Goal: Register for event/course

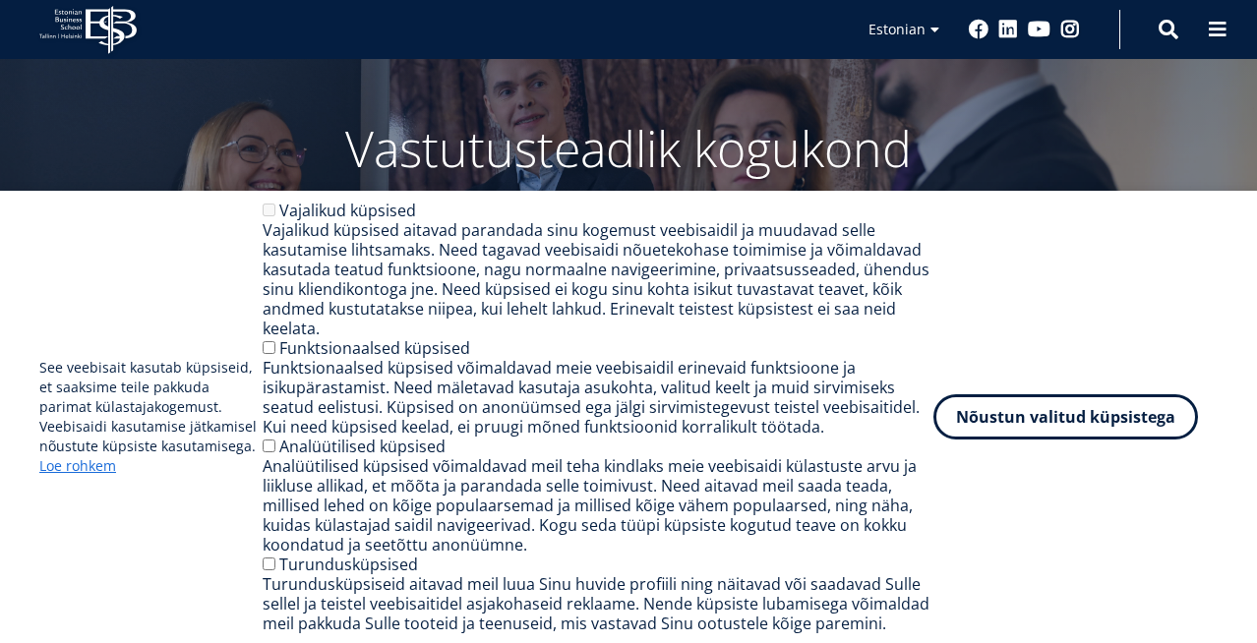
scroll to position [85, 0]
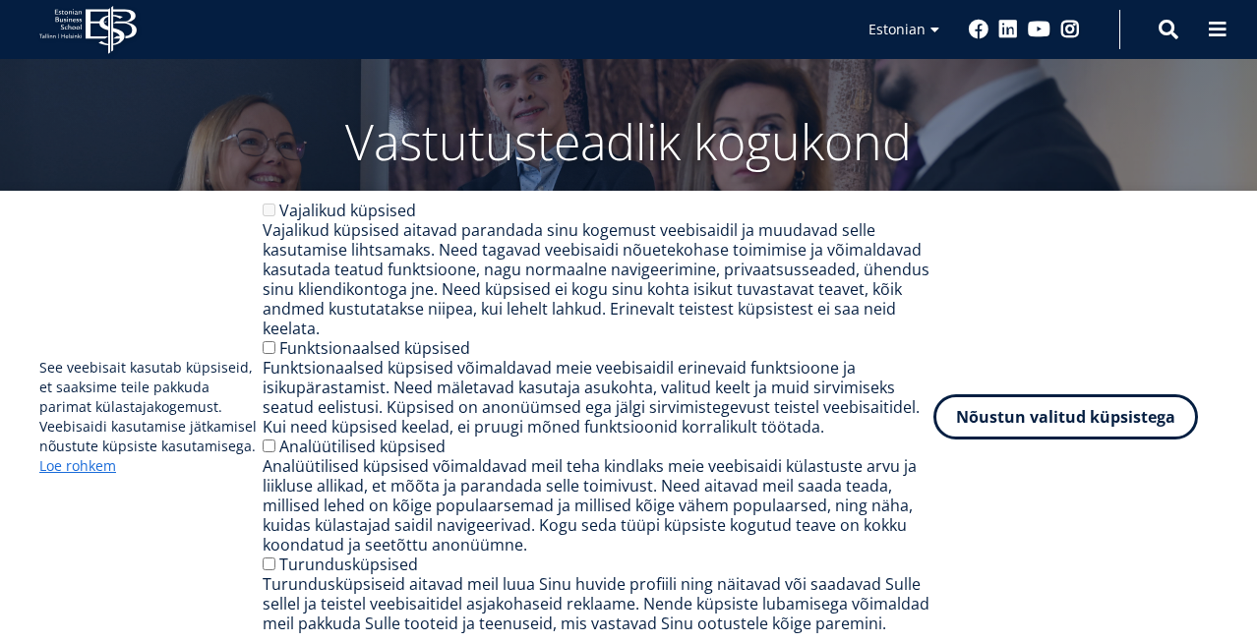
click at [267, 356] on div "Funktsionaalsed küpsised" at bounding box center [598, 348] width 671 height 20
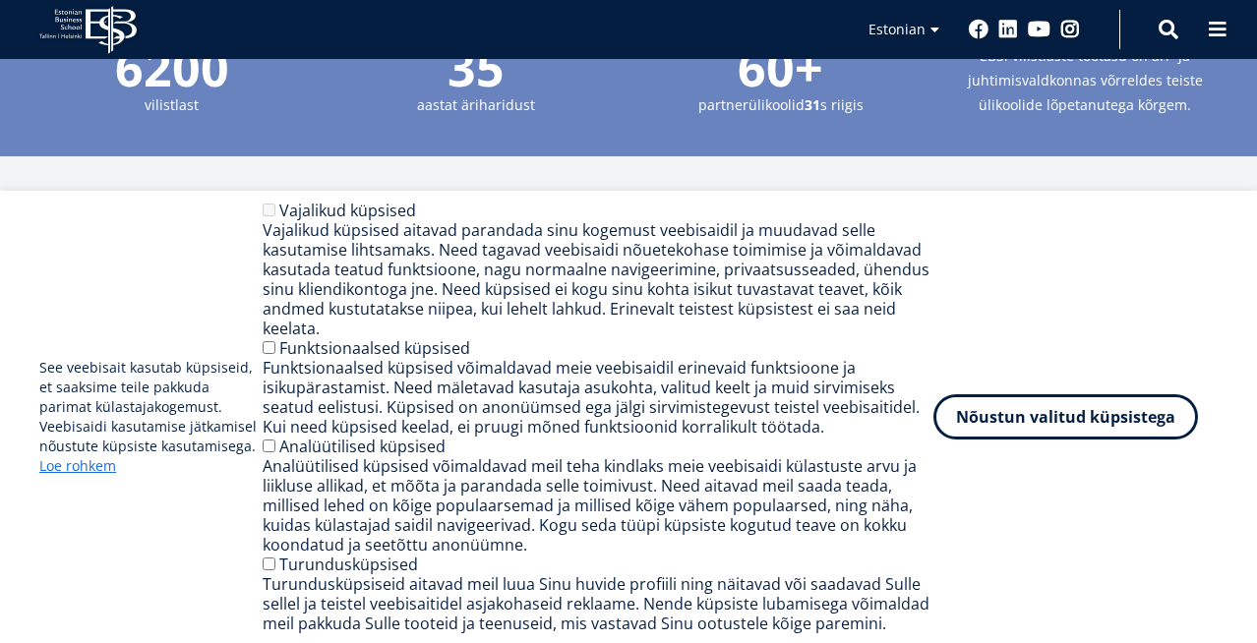
scroll to position [2548, 0]
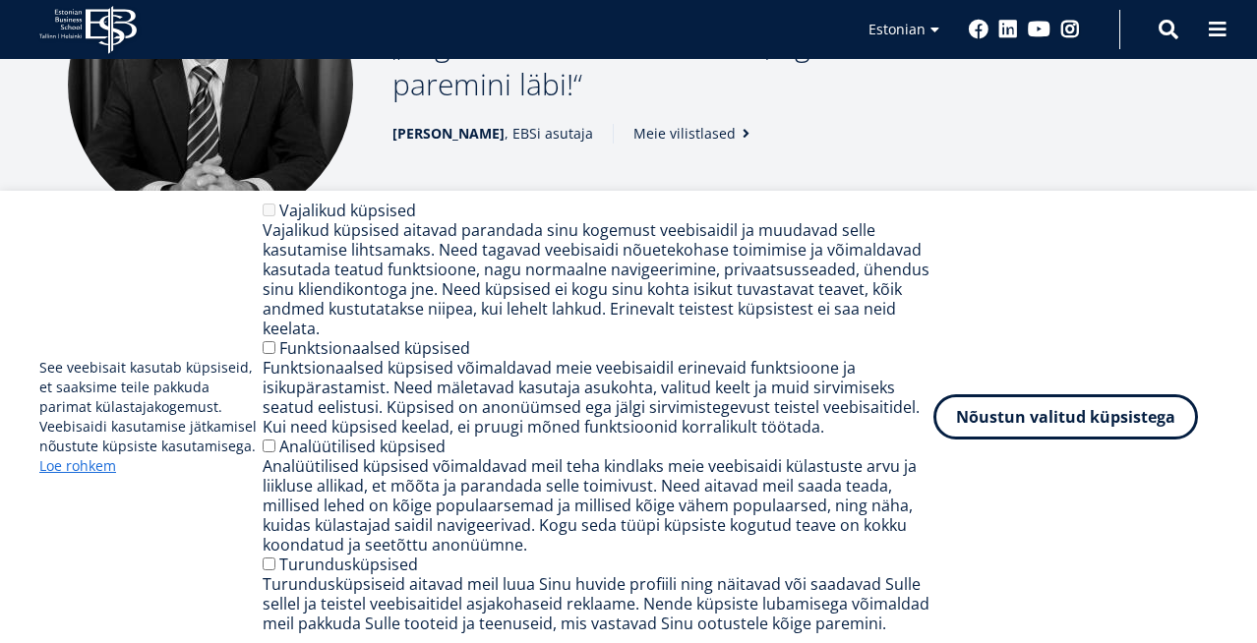
click at [1056, 510] on div "See veebisait kasutab küpsiseid, et saaksime teile pakkuda parimat külastajakog…" at bounding box center [628, 417] width 1179 height 433
click at [1066, 222] on div "See veebisait kasutab küpsiseid, et saaksime teile pakkuda parimat külastajakog…" at bounding box center [628, 417] width 1179 height 433
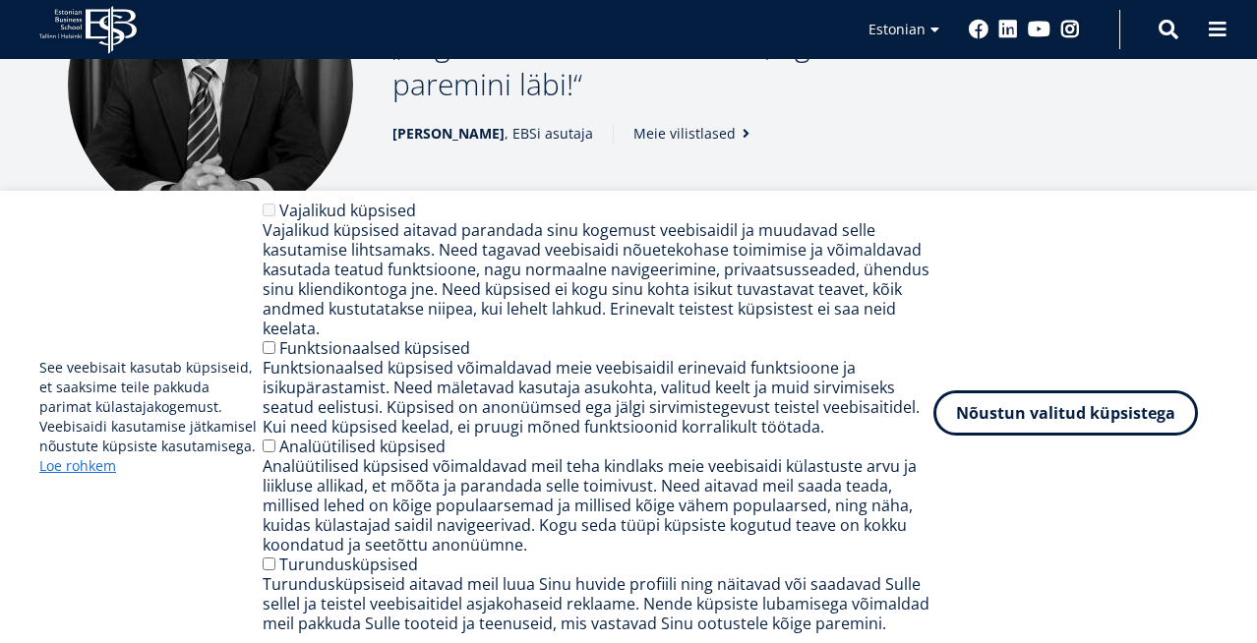
click at [1075, 418] on button "Nõustun valitud küpsistega" at bounding box center [1066, 413] width 265 height 45
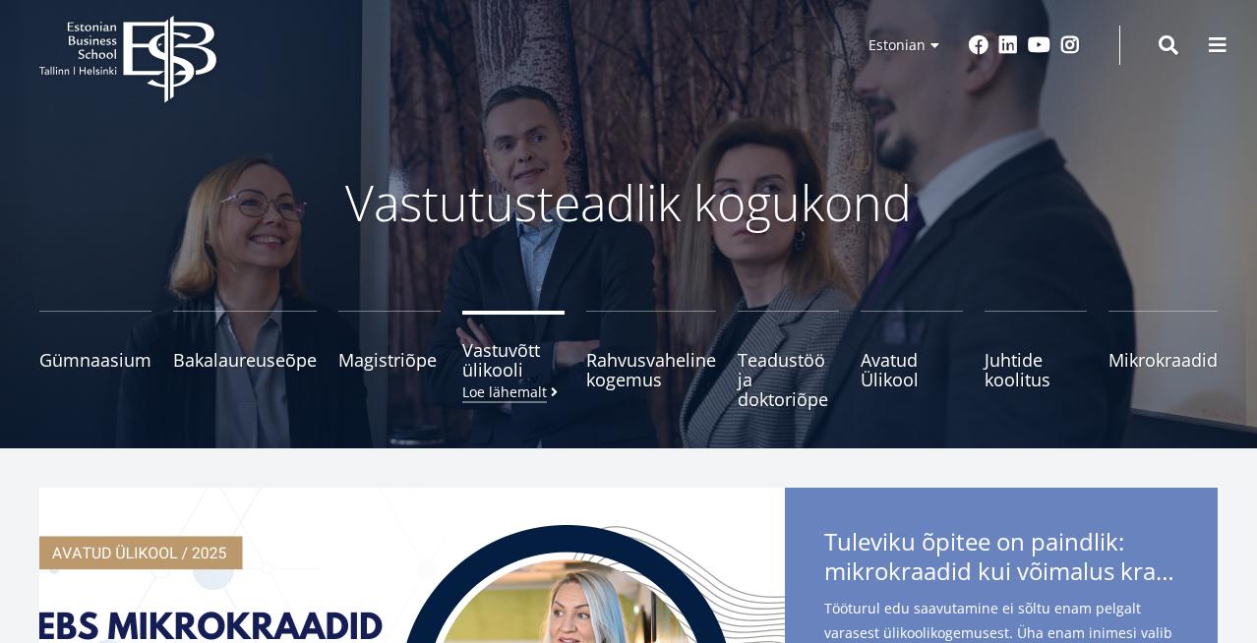
scroll to position [0, 0]
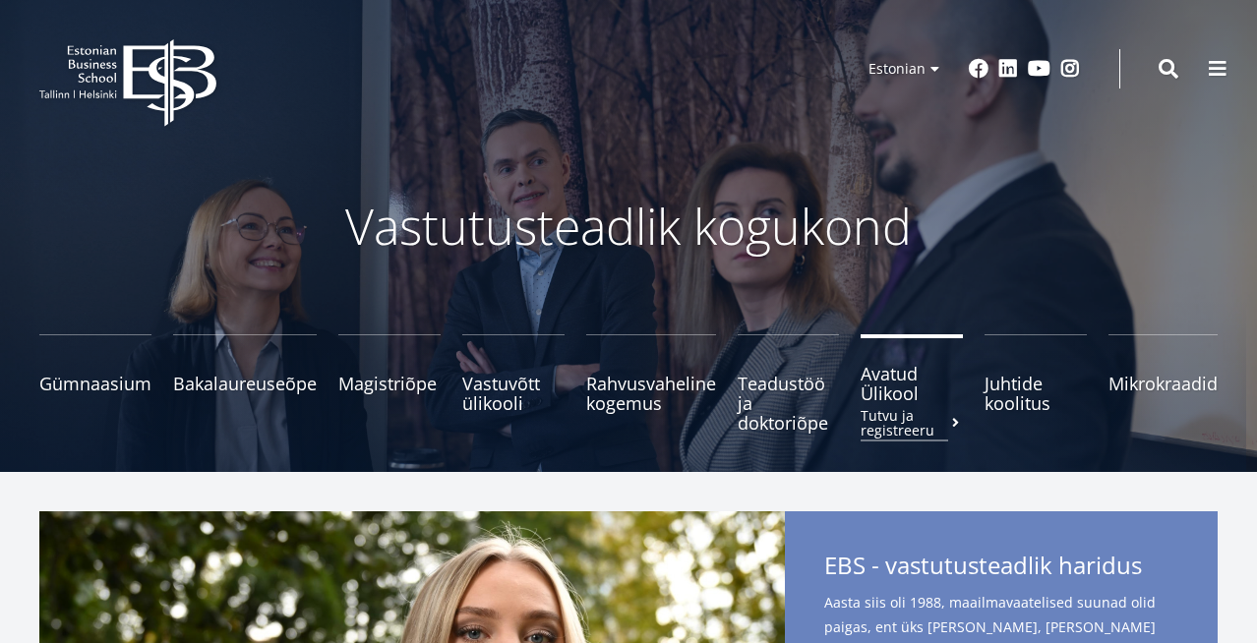
click at [887, 427] on small "Tutvu ja registreeru" at bounding box center [912, 423] width 102 height 30
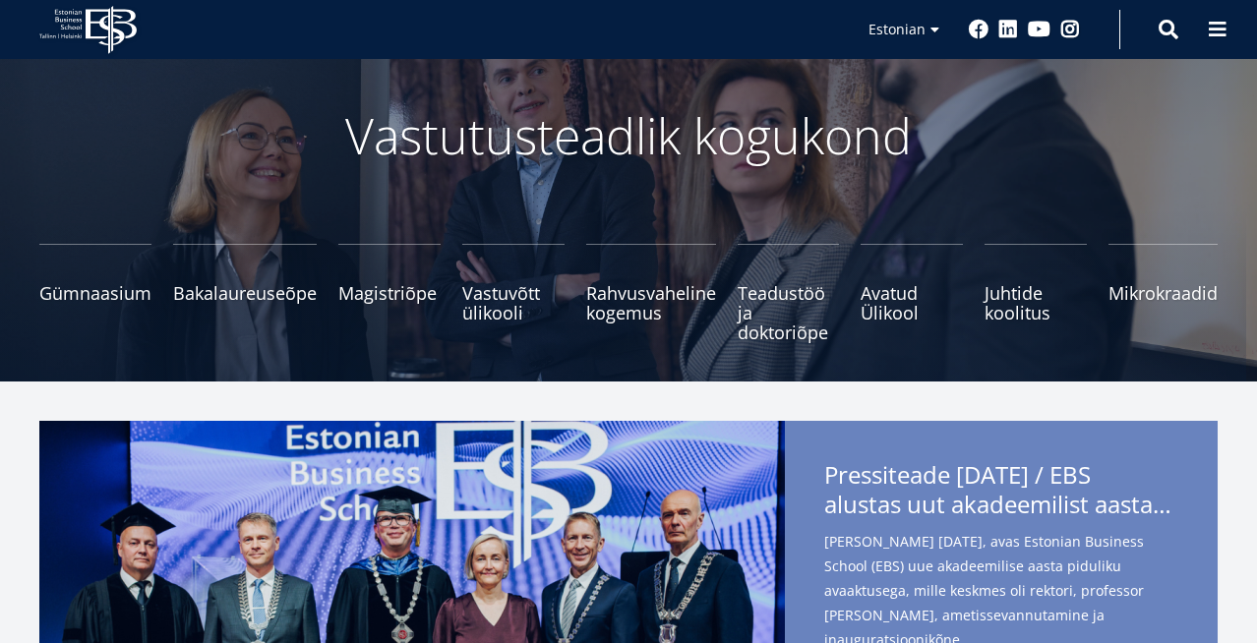
scroll to position [100, 0]
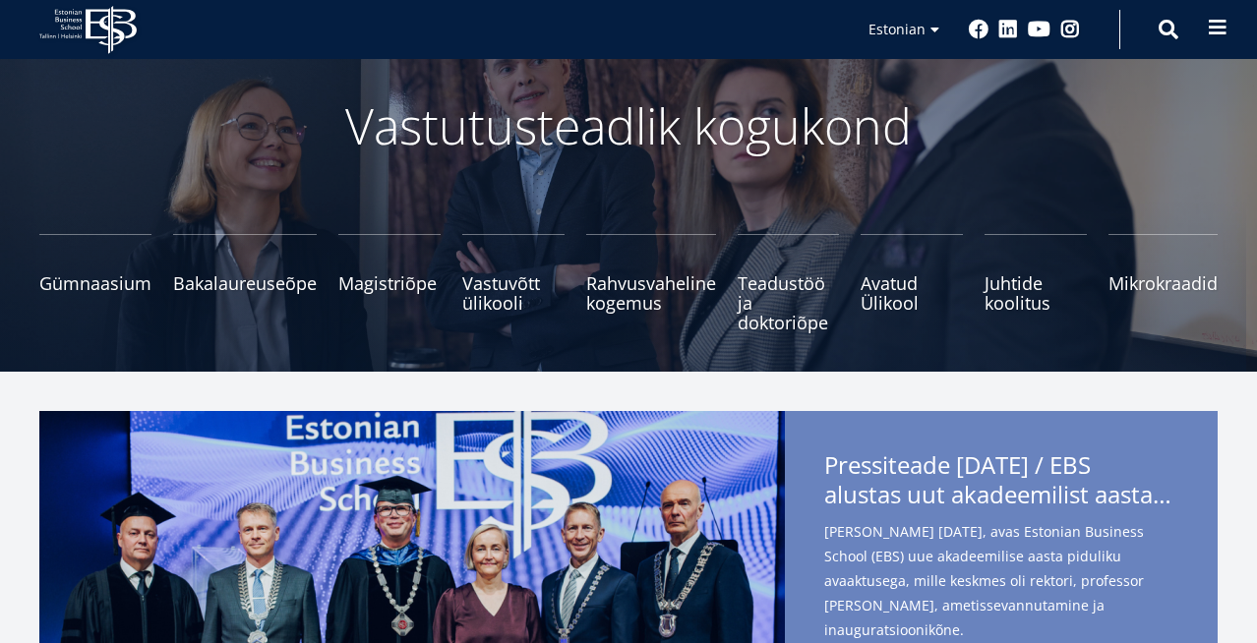
click at [1219, 29] on span at bounding box center [1218, 28] width 20 height 20
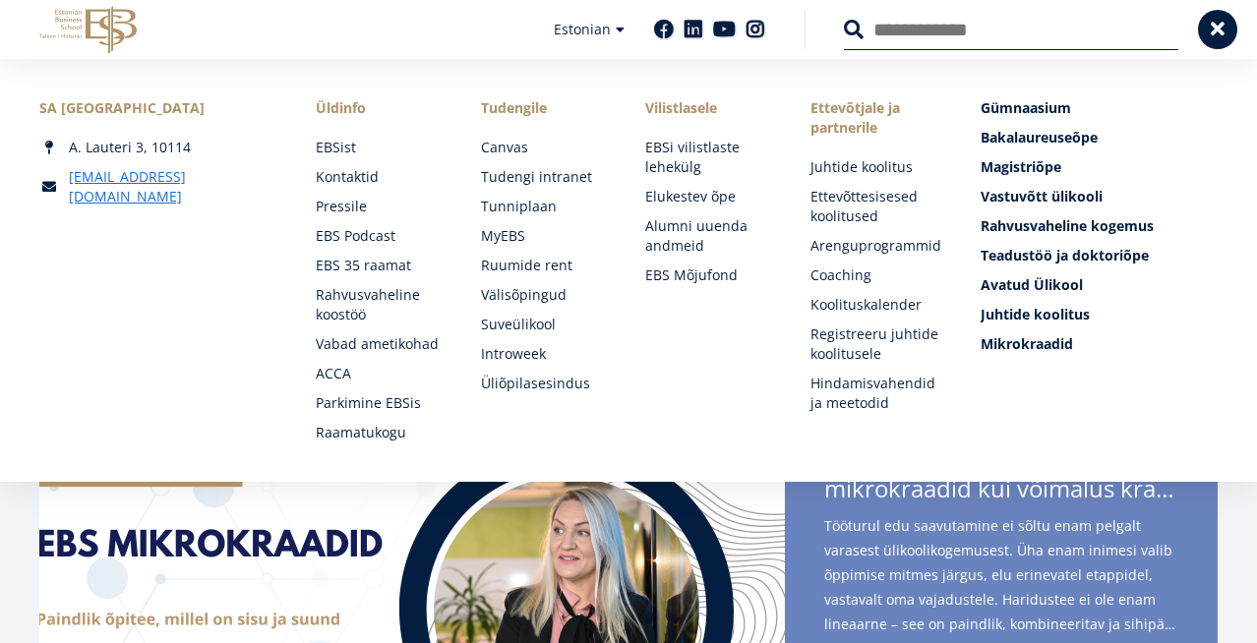
scroll to position [105, 0]
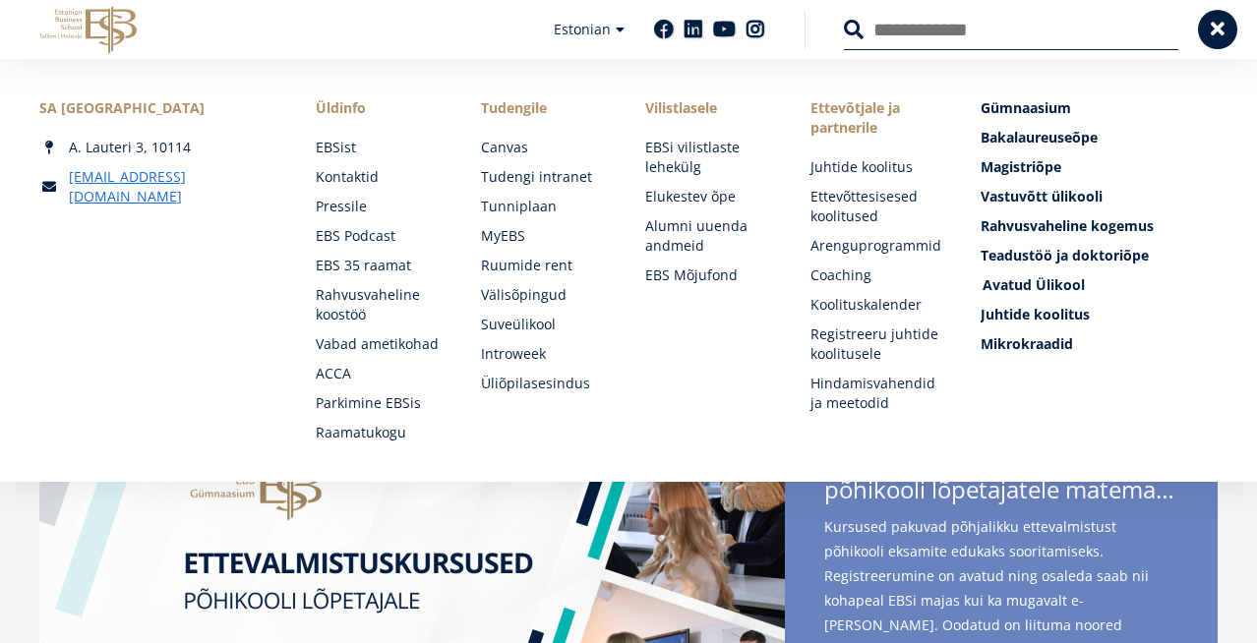
click at [1039, 288] on span "Avatud Ülikool Tutvu ja registreeru" at bounding box center [1034, 284] width 102 height 19
click at [999, 32] on input "Otsing" at bounding box center [1011, 29] width 334 height 41
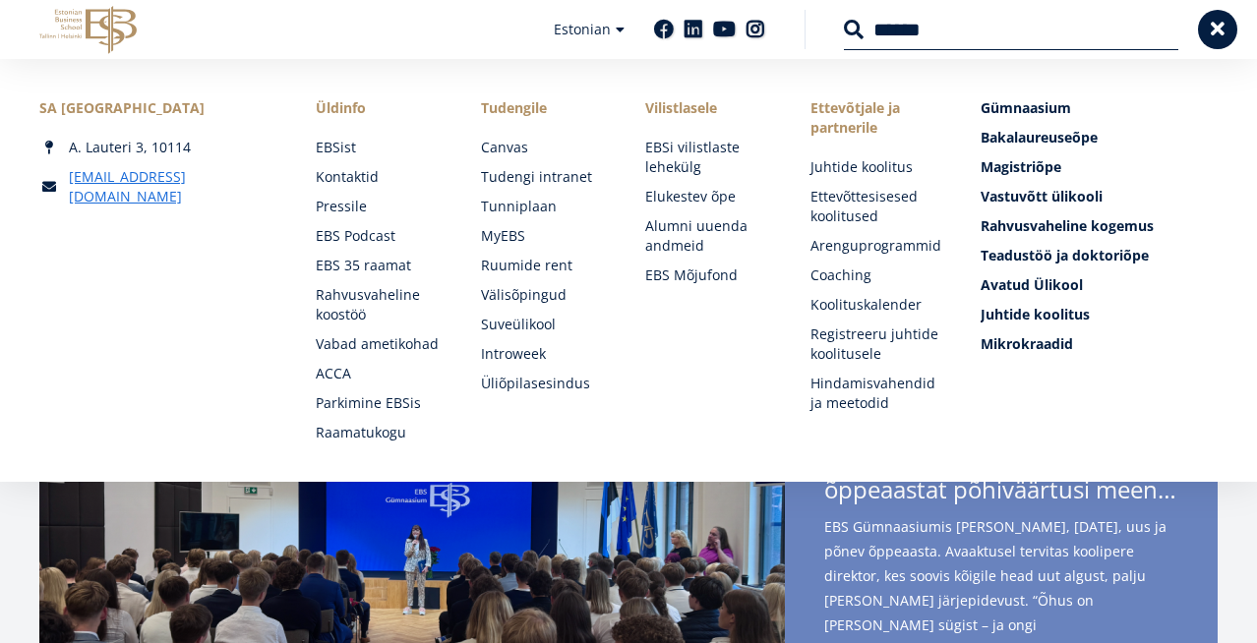
click at [876, 31] on input "******" at bounding box center [1011, 29] width 334 height 41
type input "*******"
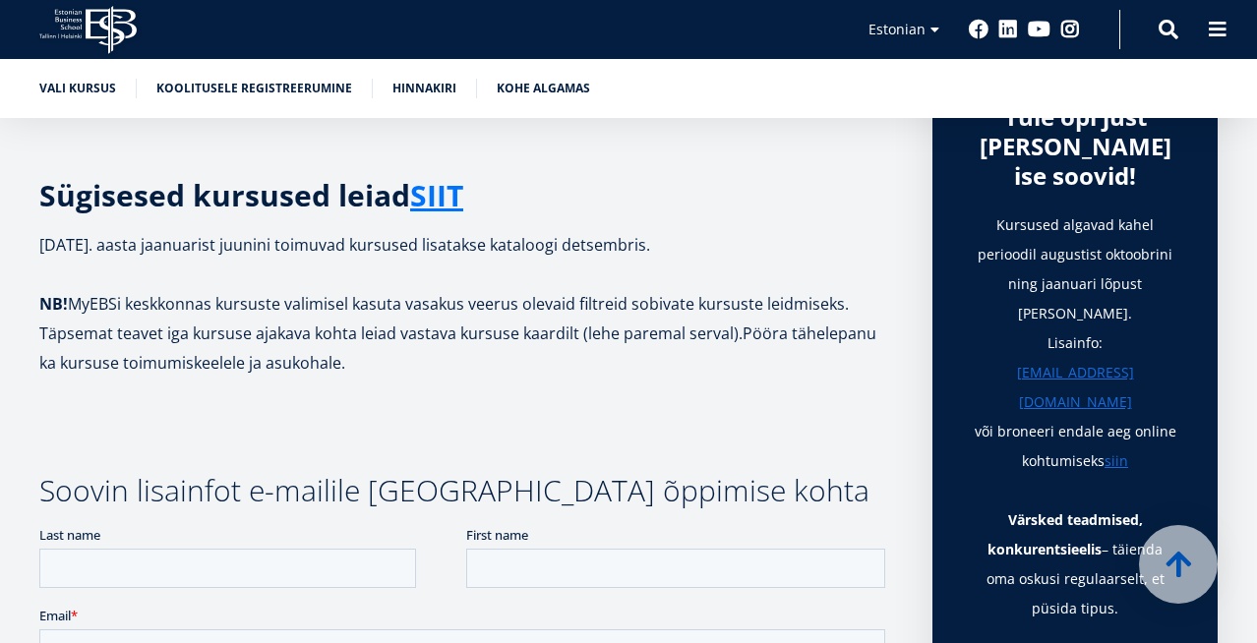
scroll to position [696, 0]
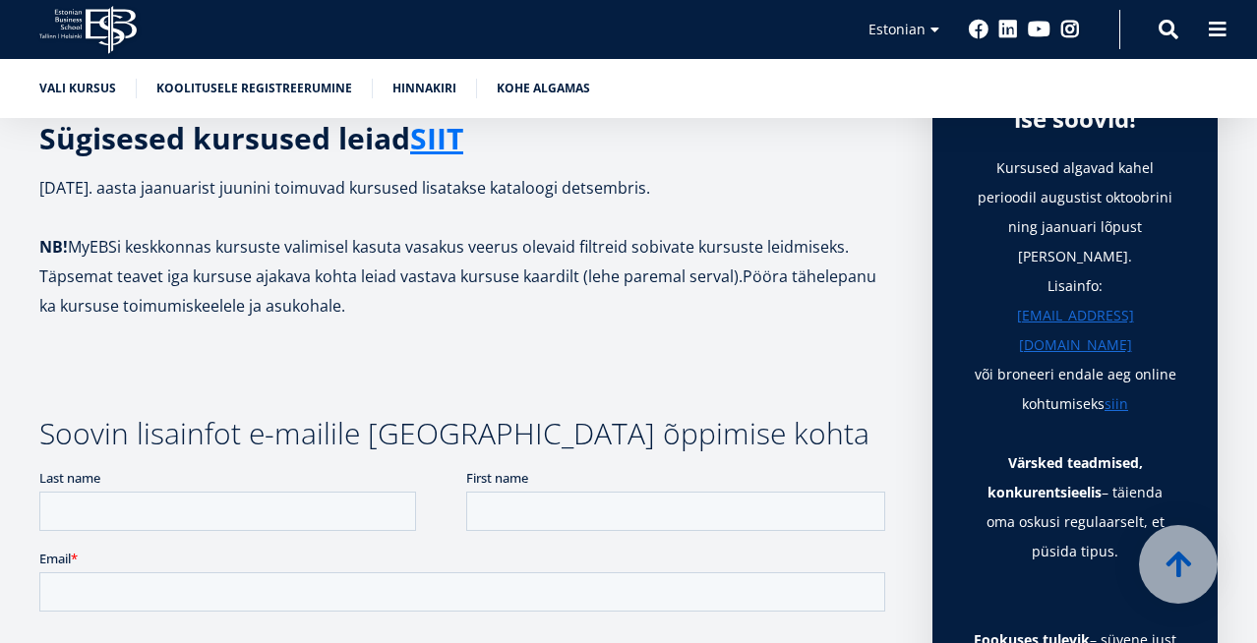
scroll to position [750, 0]
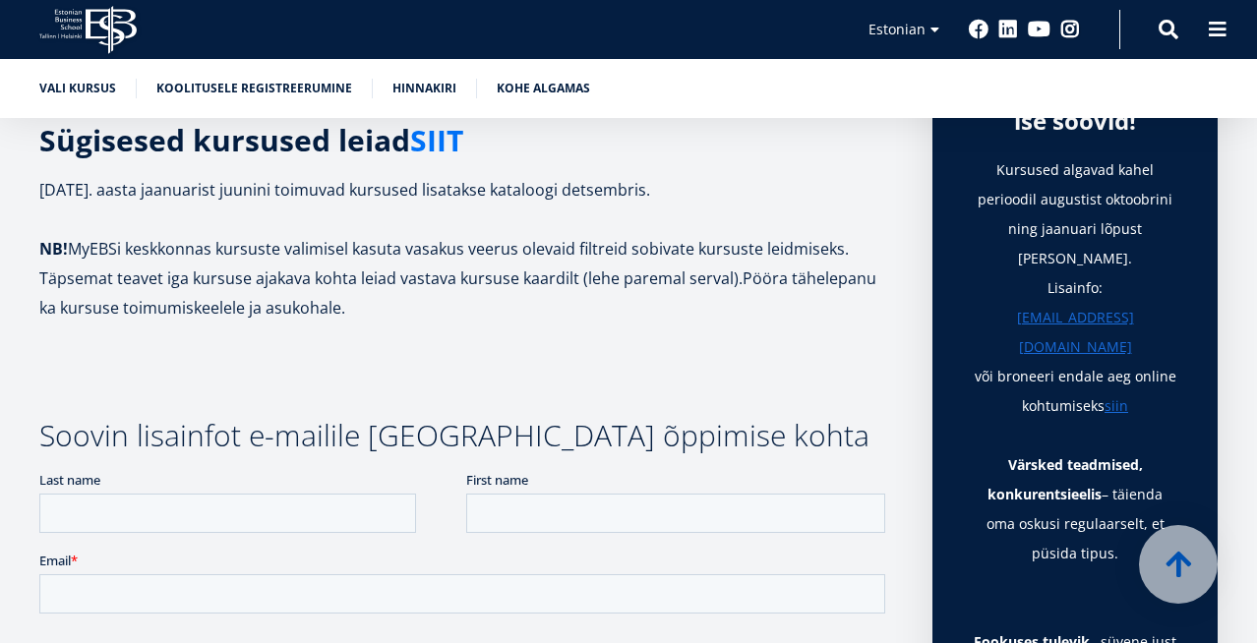
click at [442, 149] on link "SIIT" at bounding box center [436, 141] width 53 height 30
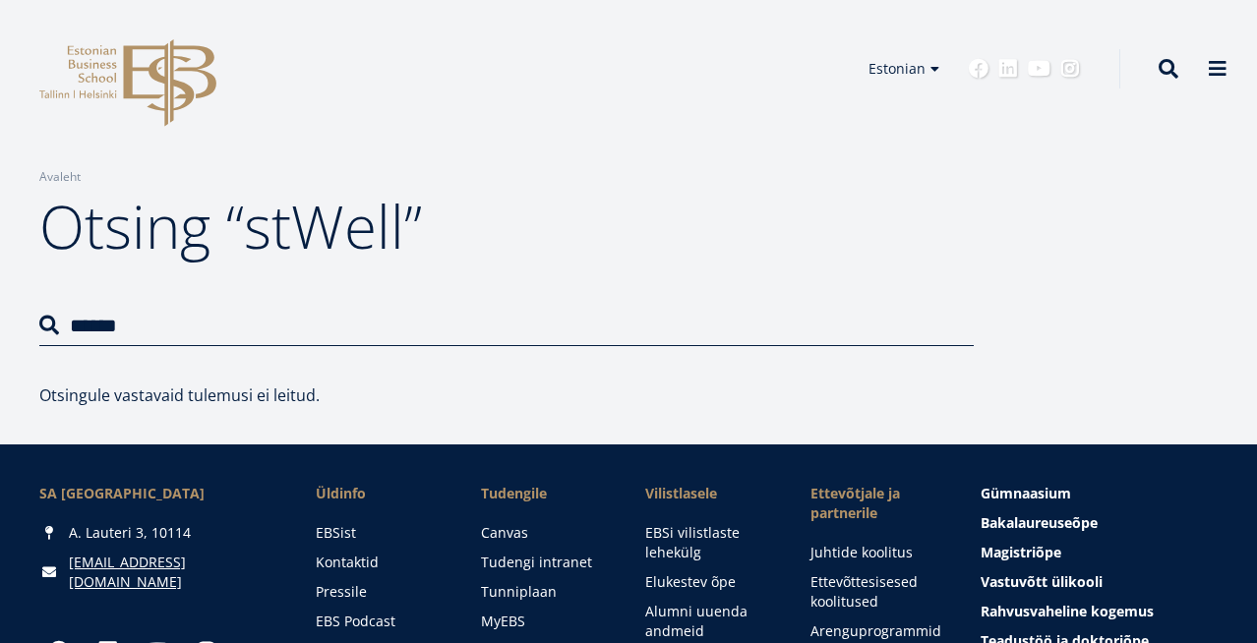
click at [260, 236] on h1 "Otsing “stWell”" at bounding box center [506, 226] width 935 height 79
